Goal: Check status

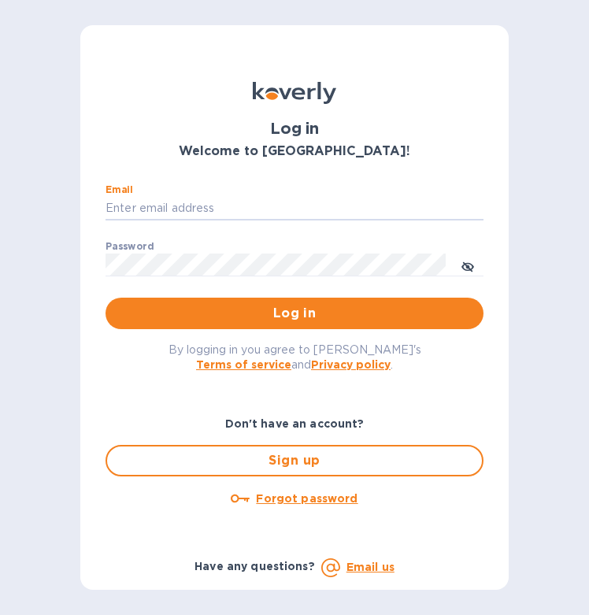
type input "darrion@jsdrayage.com"
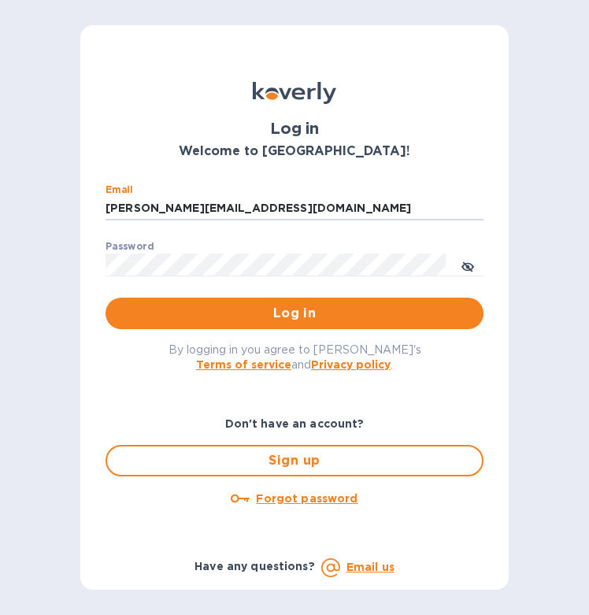
click at [295, 312] on button "Log in" at bounding box center [295, 314] width 378 height 32
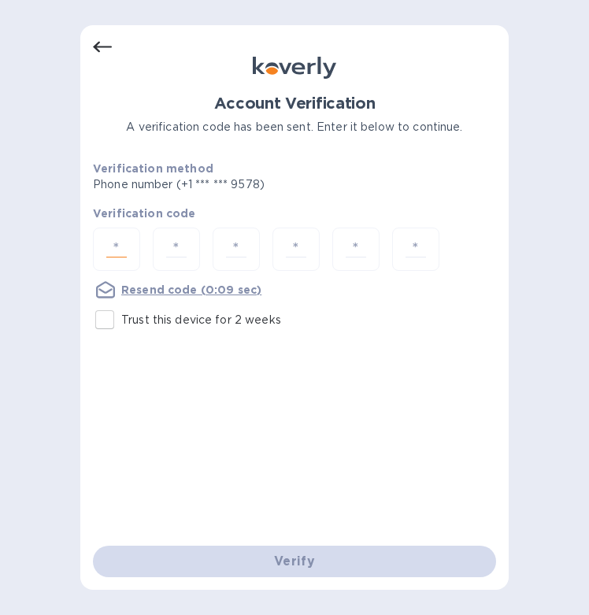
click at [125, 250] on input "number" at bounding box center [116, 249] width 33 height 29
type input "5"
type input "1"
type input "6"
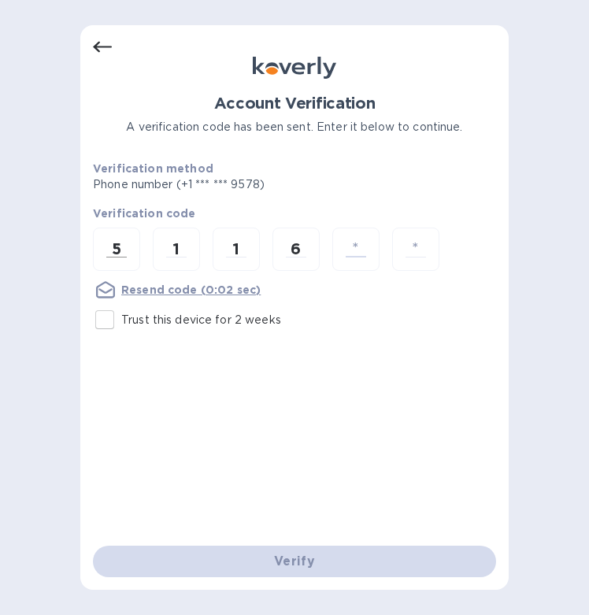
type input "8"
type input "0"
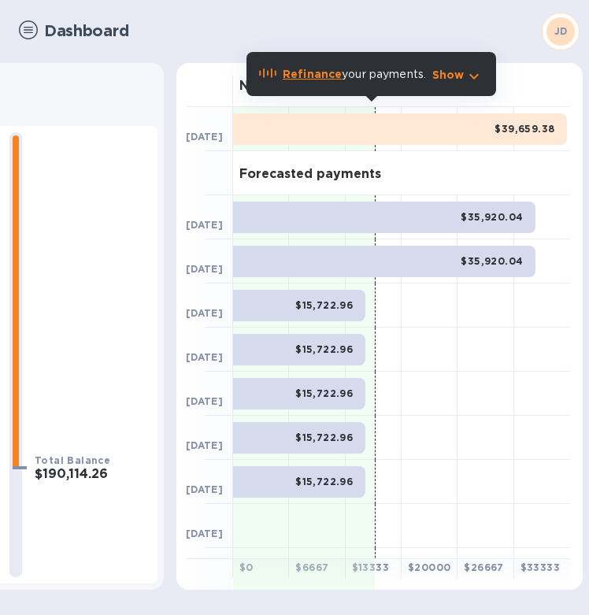
click at [463, 85] on div "Show" at bounding box center [458, 73] width 58 height 25
click at [459, 76] on p "Show" at bounding box center [449, 75] width 32 height 16
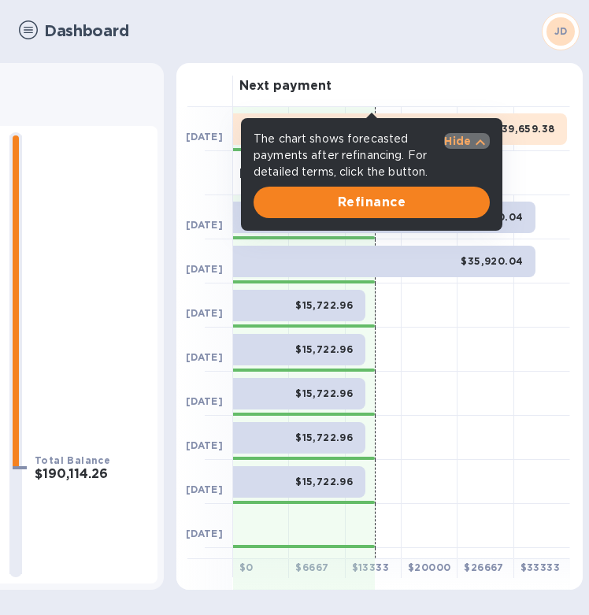
click at [455, 136] on p "Hide" at bounding box center [457, 141] width 27 height 16
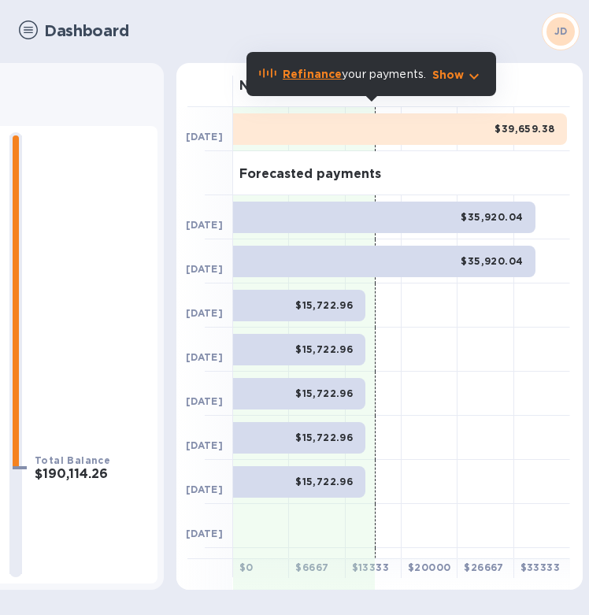
click at [446, 76] on p "Show" at bounding box center [449, 75] width 32 height 16
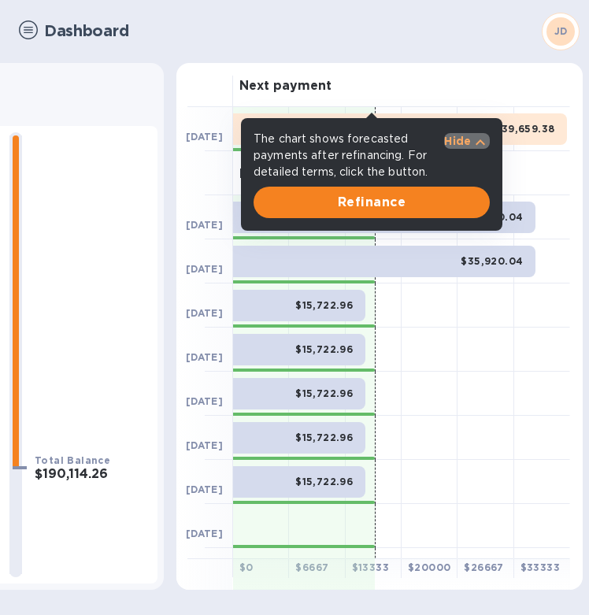
click at [461, 134] on p "Hide" at bounding box center [457, 141] width 27 height 16
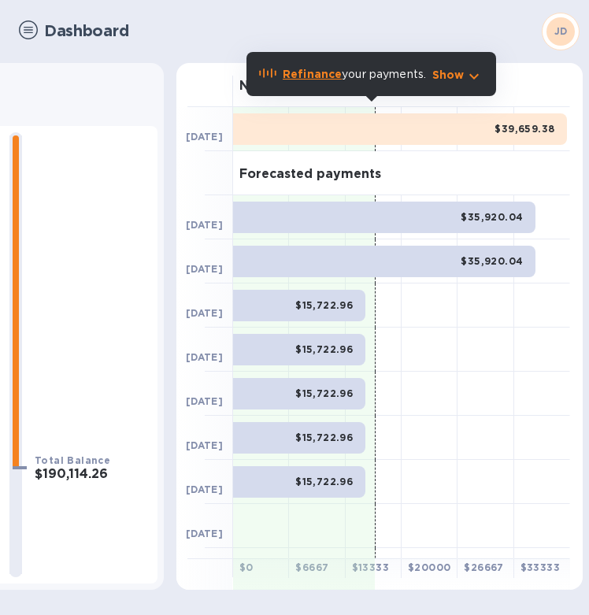
click at [28, 30] on img at bounding box center [28, 29] width 19 height 19
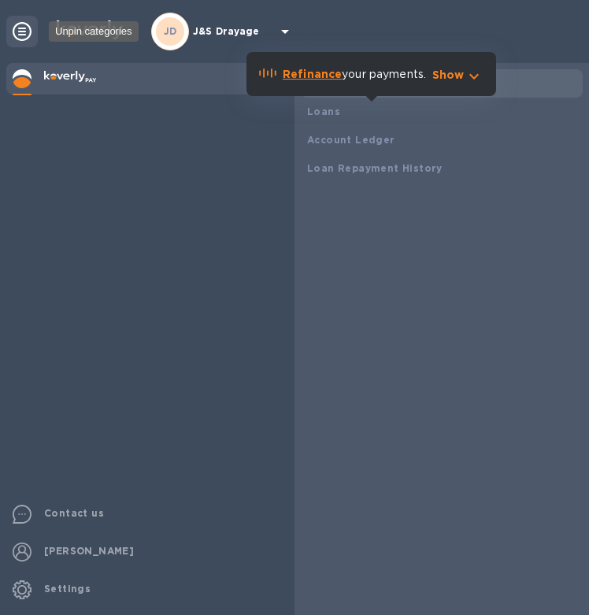
click at [20, 36] on icon at bounding box center [22, 31] width 19 height 19
